Goal: Task Accomplishment & Management: Use online tool/utility

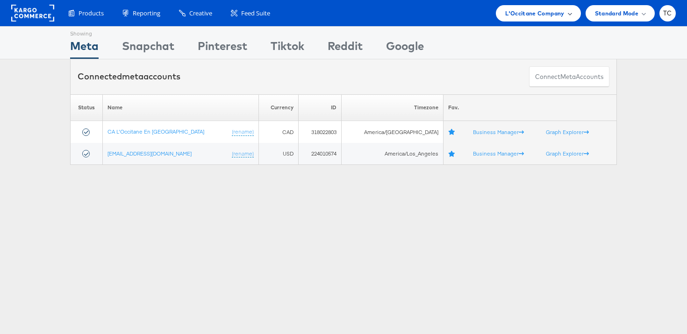
click at [524, 6] on div "L'Occitane Company" at bounding box center [538, 13] width 85 height 16
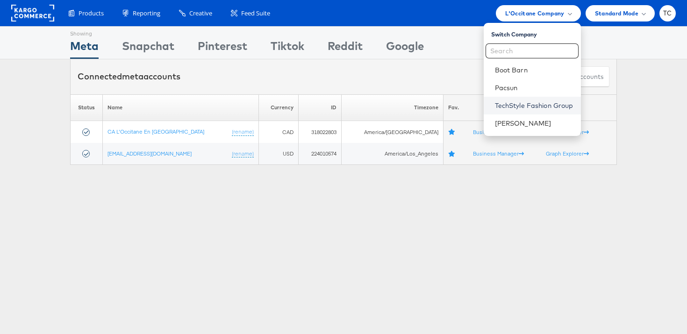
click at [520, 103] on link "TechStyle Fashion Group" at bounding box center [534, 105] width 79 height 9
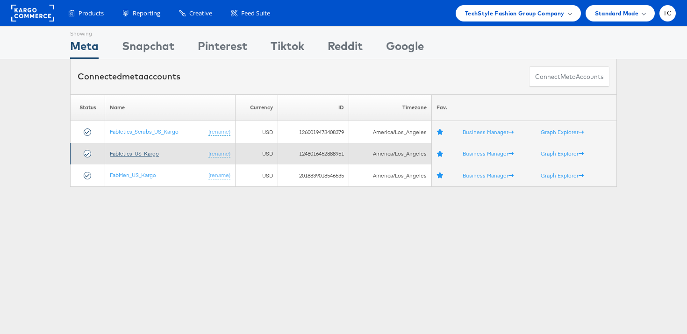
click at [139, 152] on link "Fabletics_US_Kargo" at bounding box center [134, 153] width 49 height 7
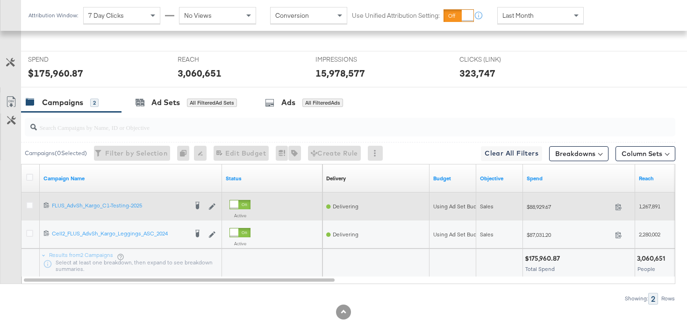
scroll to position [357, 0]
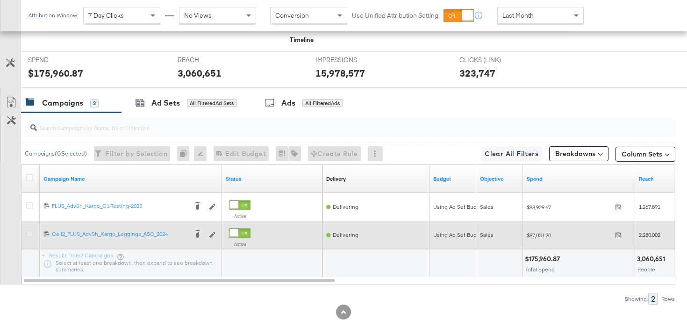
click at [29, 232] on icon at bounding box center [29, 233] width 7 height 7
click at [0, 0] on input "checkbox" at bounding box center [0, 0] width 0 height 0
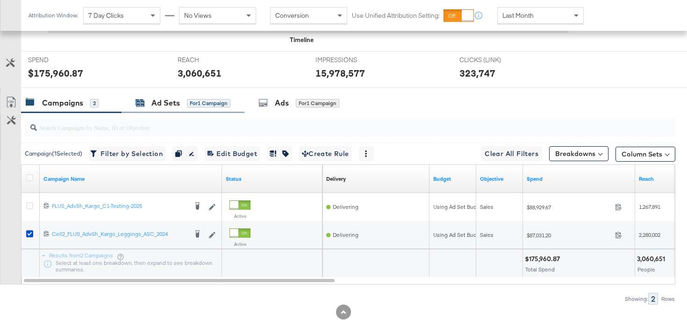
click at [171, 105] on div "Ad Sets" at bounding box center [165, 103] width 29 height 11
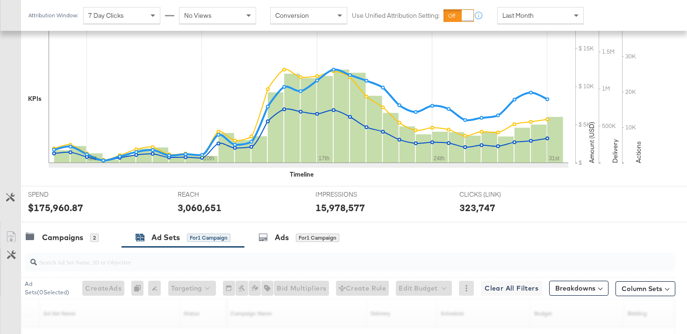
scroll to position [0, 0]
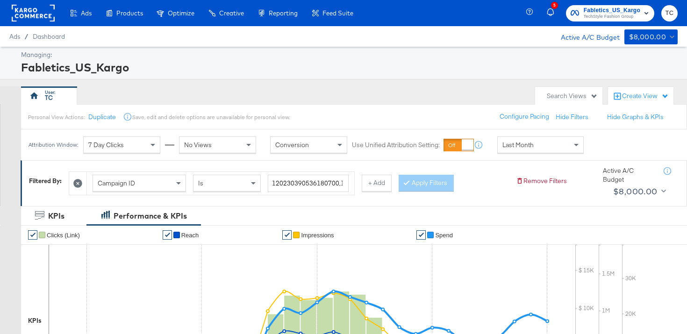
click at [80, 182] on icon at bounding box center [77, 183] width 9 height 9
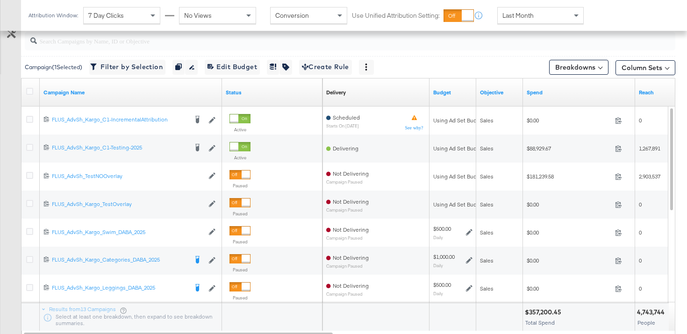
scroll to position [379, 0]
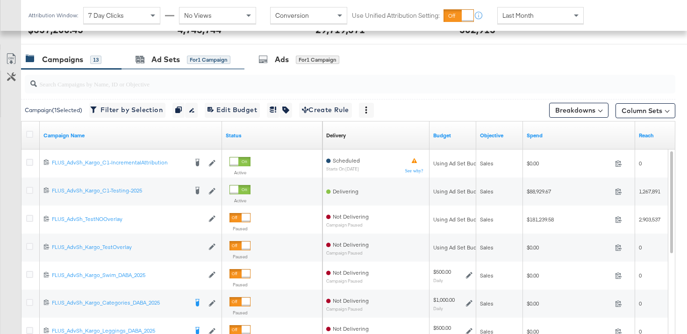
click at [161, 66] on div "Ad Sets for 1 Campaign" at bounding box center [183, 60] width 123 height 20
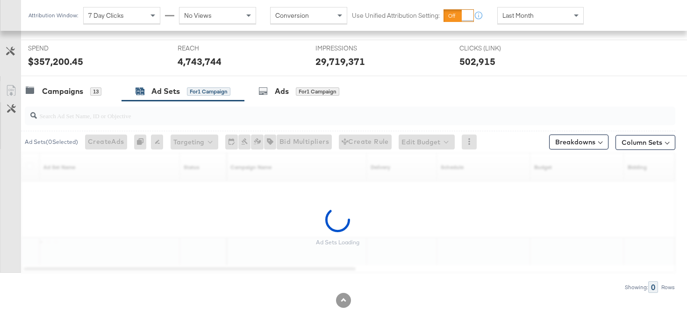
scroll to position [319, 0]
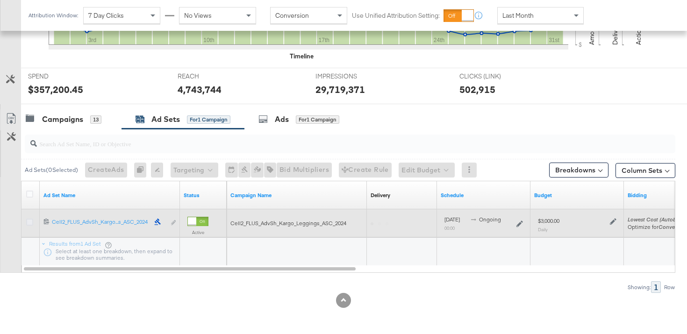
click at [28, 223] on icon at bounding box center [29, 222] width 7 height 7
click at [0, 0] on input "checkbox" at bounding box center [0, 0] width 0 height 0
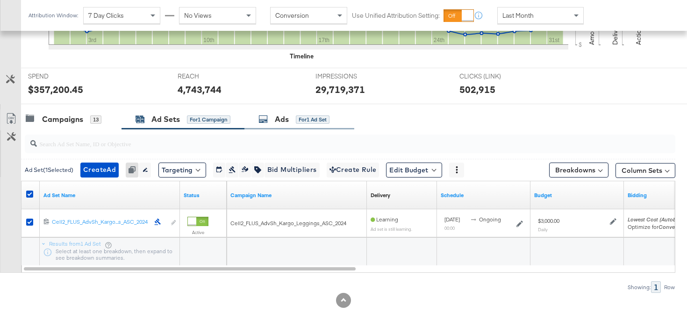
click at [300, 124] on div "Ads for 1 Ad Set" at bounding box center [294, 119] width 71 height 11
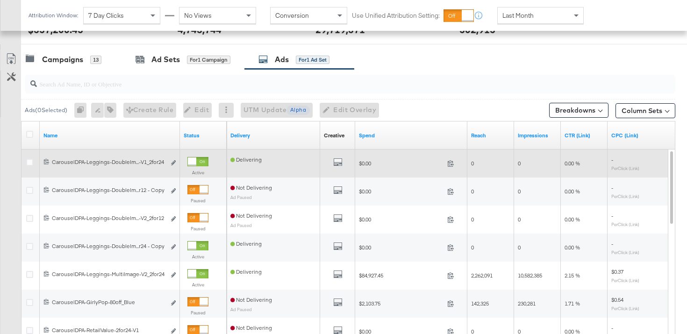
scroll to position [368, 0]
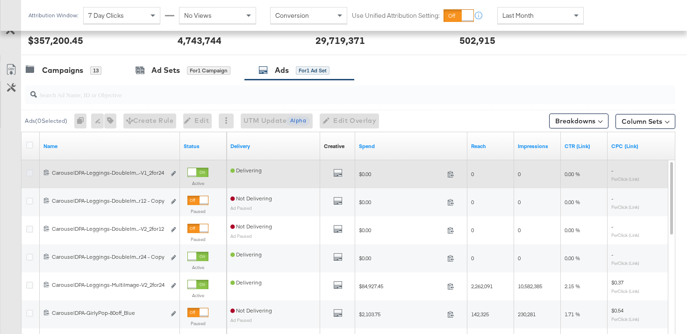
click at [31, 172] on icon at bounding box center [29, 173] width 7 height 7
click at [0, 0] on input "checkbox" at bounding box center [0, 0] width 0 height 0
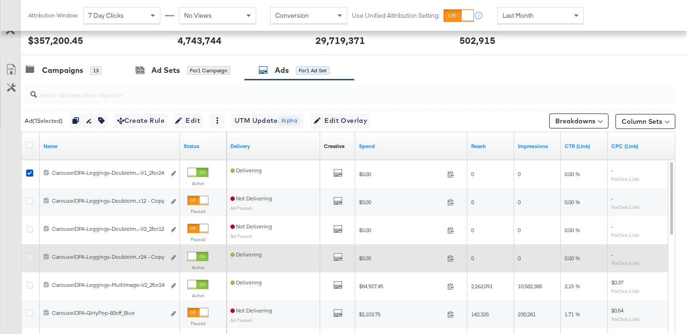
click at [30, 255] on icon at bounding box center [29, 257] width 7 height 7
click at [0, 0] on input "checkbox" at bounding box center [0, 0] width 0 height 0
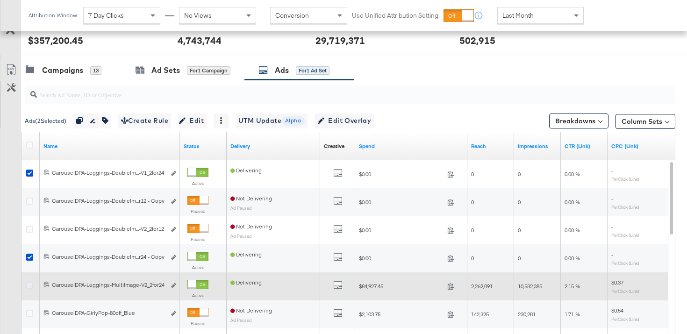
click at [31, 283] on icon at bounding box center [29, 285] width 7 height 7
click at [0, 0] on input "checkbox" at bounding box center [0, 0] width 0 height 0
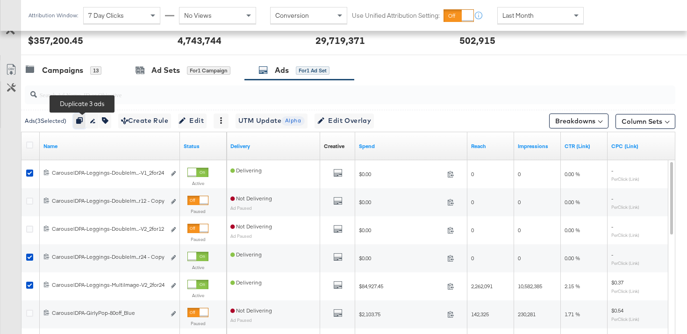
click at [83, 120] on icon "button" at bounding box center [79, 120] width 7 height 7
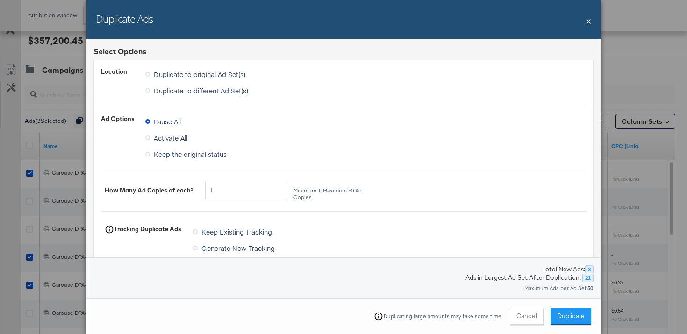
click at [202, 93] on span "Duplicate to different Ad Set(s)" at bounding box center [201, 90] width 94 height 9
click at [0, 0] on input "Duplicate to different Ad Set(s)" at bounding box center [0, 0] width 0 height 0
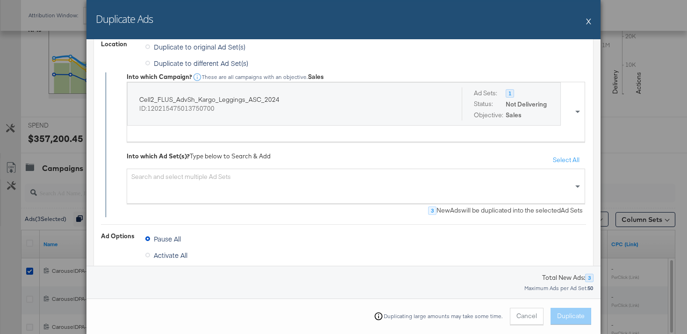
scroll to position [42, 0]
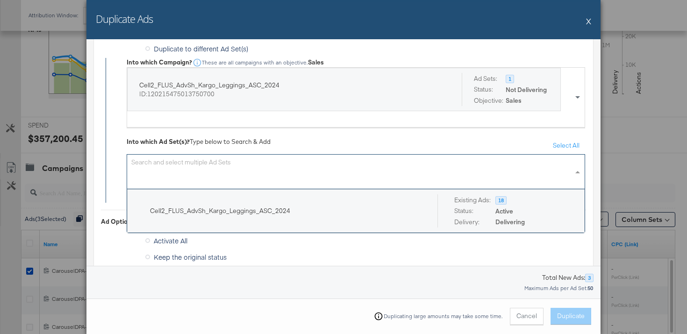
click at [217, 174] on div "Search and select multiple Ad Sets" at bounding box center [356, 171] width 459 height 35
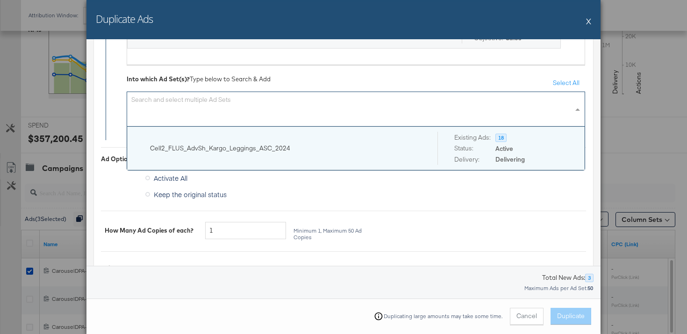
scroll to position [106, 0]
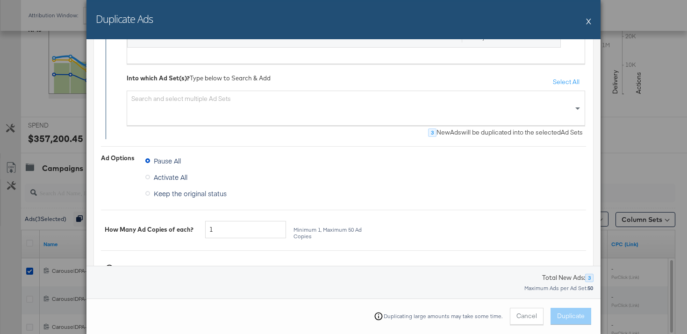
click at [234, 185] on div "Activate All" at bounding box center [365, 178] width 441 height 16
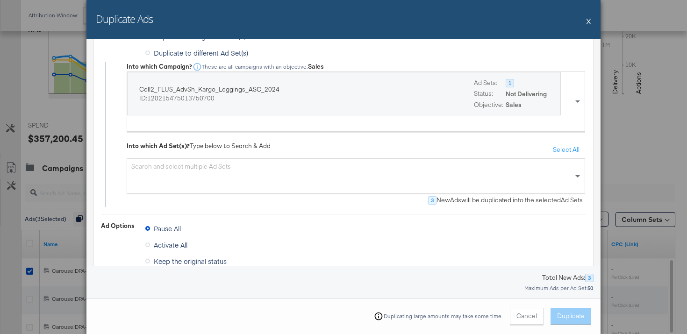
scroll to position [0, 0]
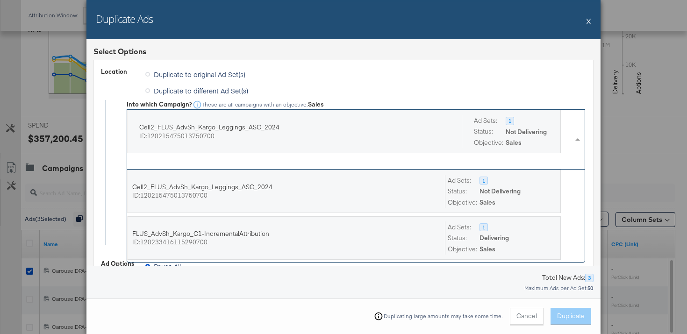
click at [577, 137] on span at bounding box center [579, 139] width 12 height 59
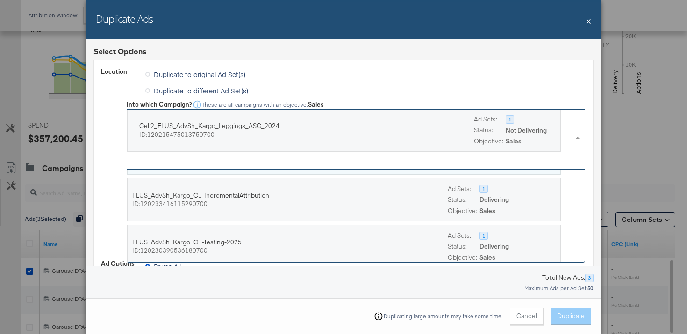
scroll to position [42, 0]
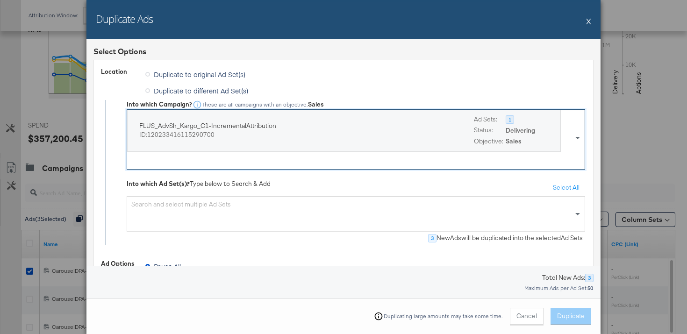
click at [325, 208] on div "Search and select multiple Ad Sets" at bounding box center [356, 213] width 459 height 35
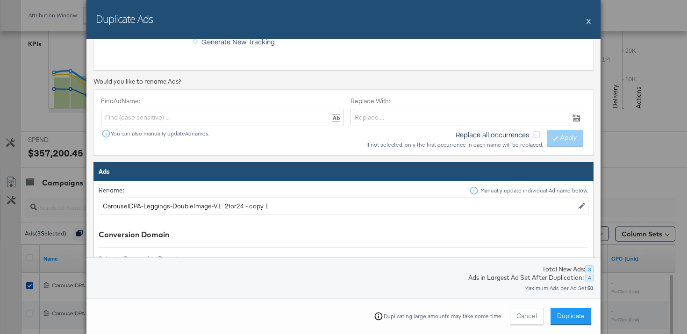
scroll to position [266, 0]
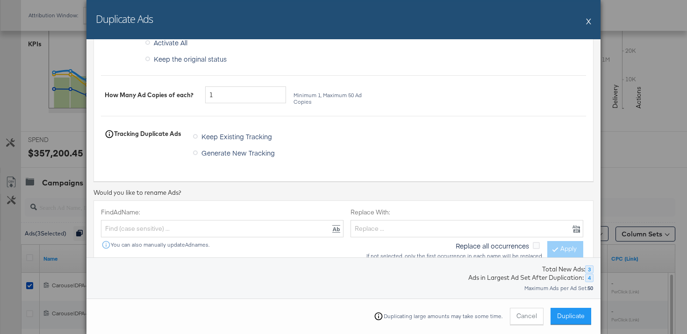
click at [195, 136] on icon at bounding box center [195, 136] width 5 height 5
click at [0, 0] on input "Keep Existing Tracking" at bounding box center [0, 0] width 0 height 0
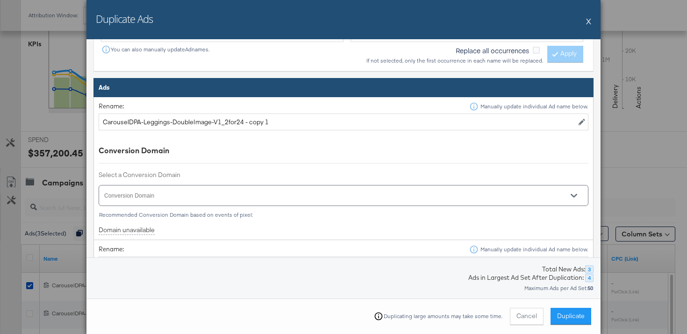
scroll to position [442, 0]
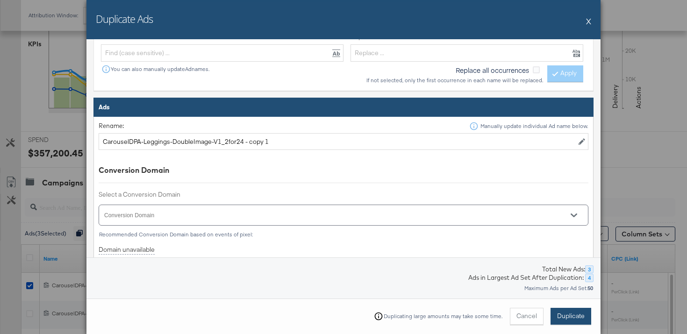
click at [586, 315] on button "Duplicate" at bounding box center [571, 316] width 41 height 17
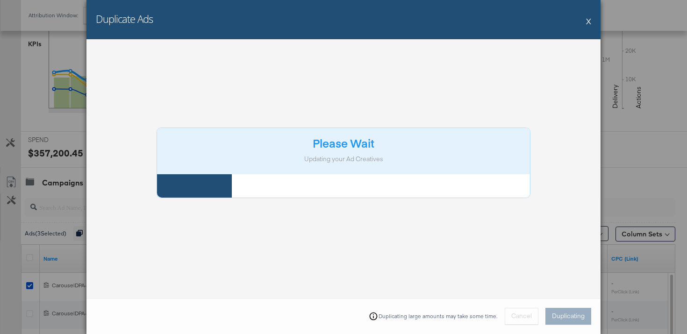
scroll to position [12, 0]
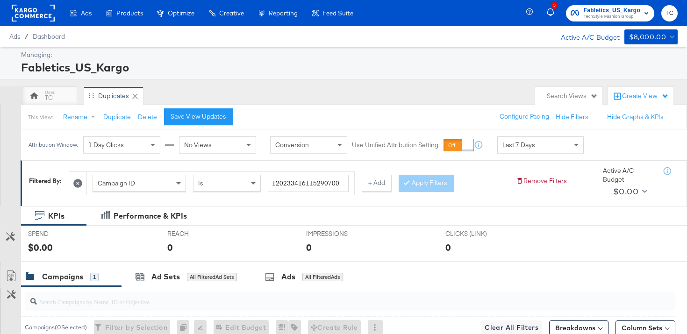
scroll to position [158, 0]
